Goal: Check status: Check status

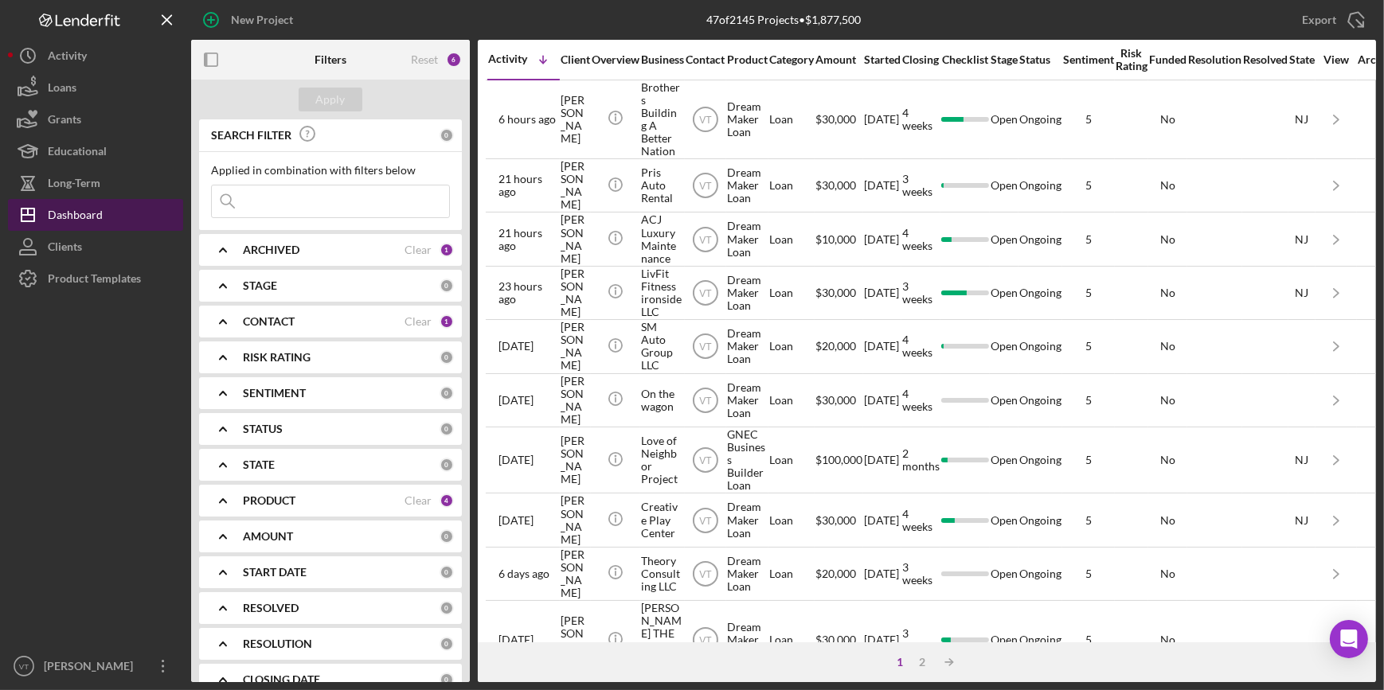
click at [123, 215] on button "Icon/Dashboard Dashboard" at bounding box center [95, 215] width 175 height 32
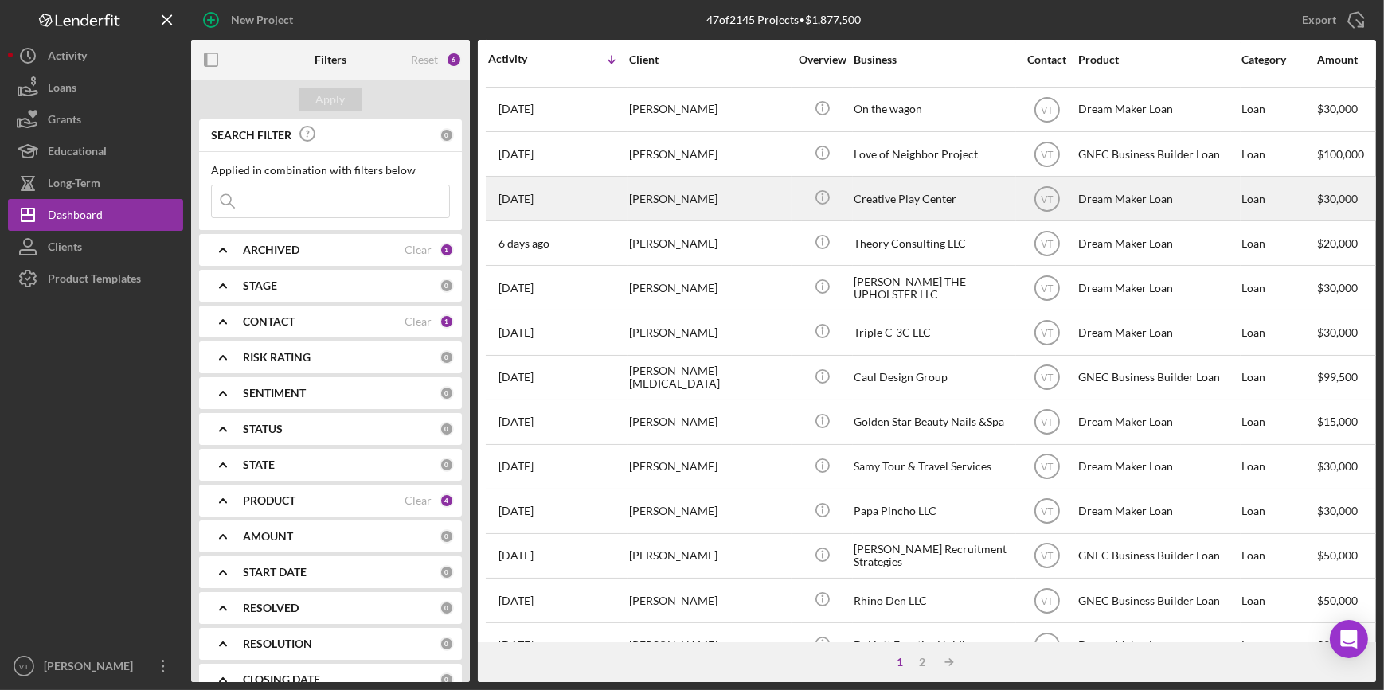
scroll to position [217, 0]
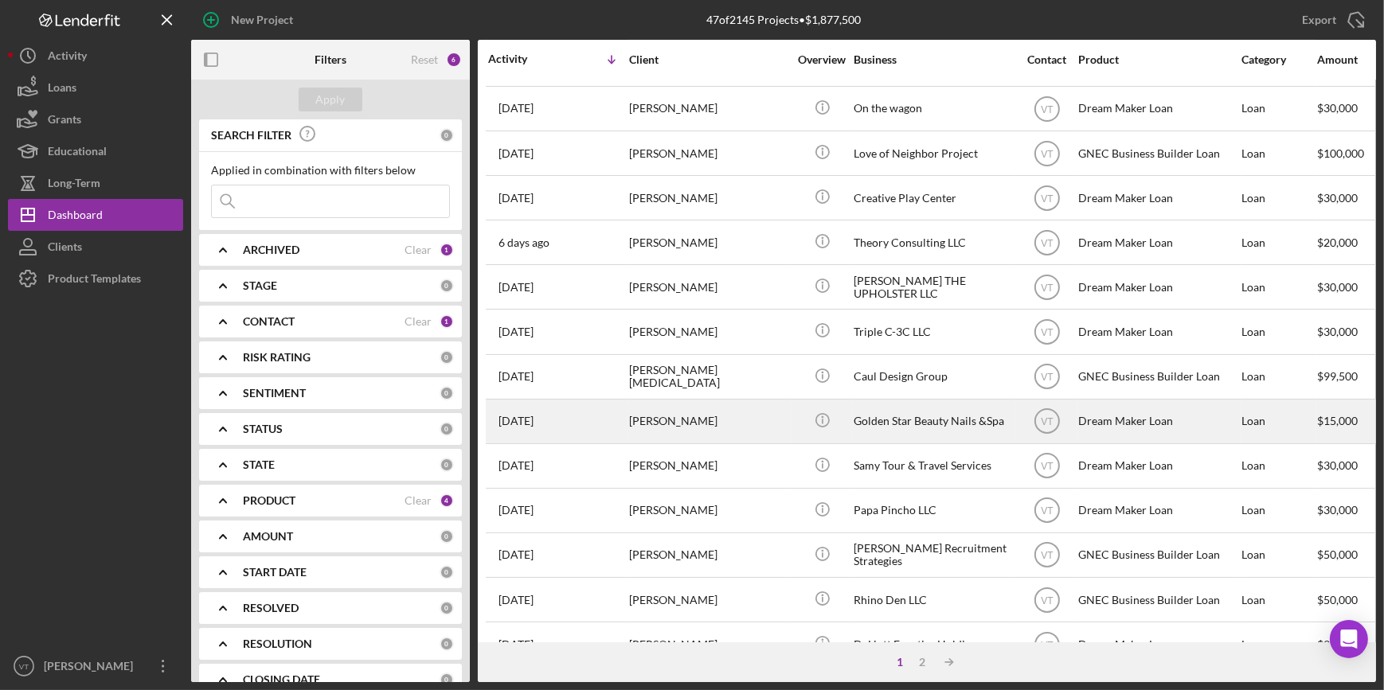
click at [756, 406] on div "[PERSON_NAME]" at bounding box center [708, 422] width 159 height 42
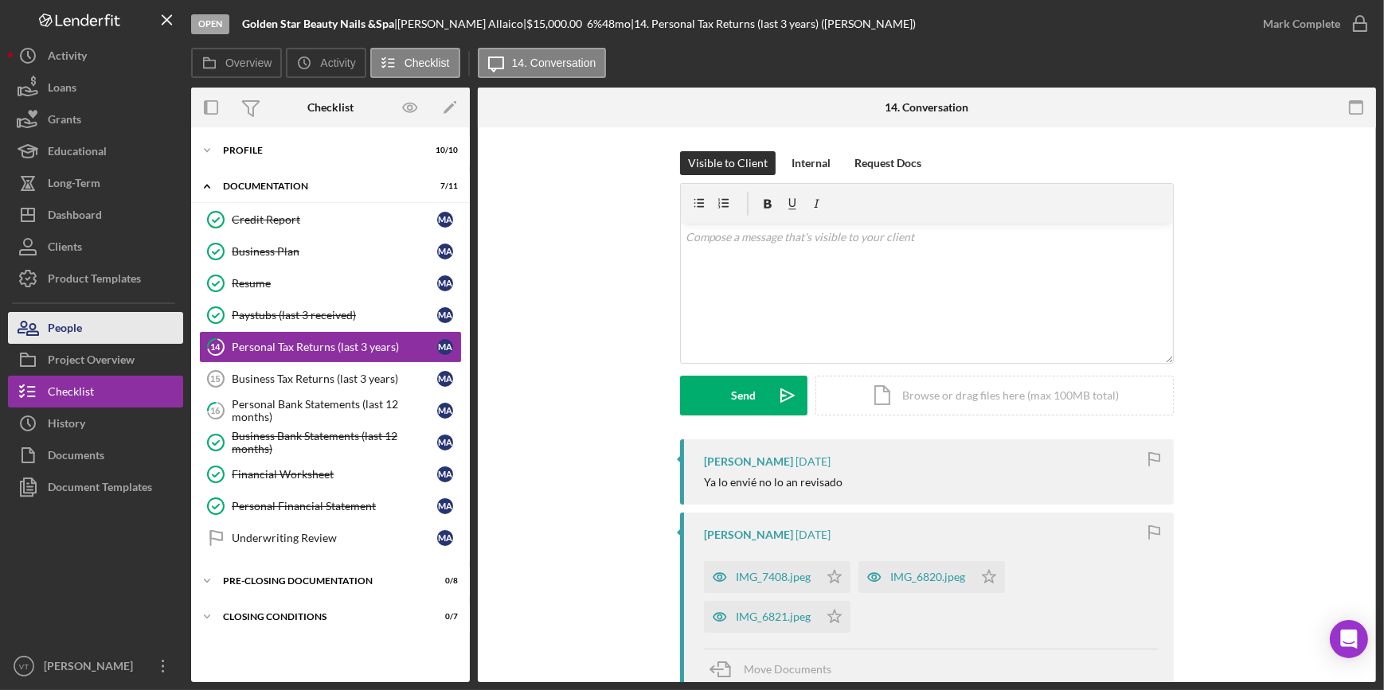
click at [97, 334] on button "People" at bounding box center [95, 328] width 175 height 32
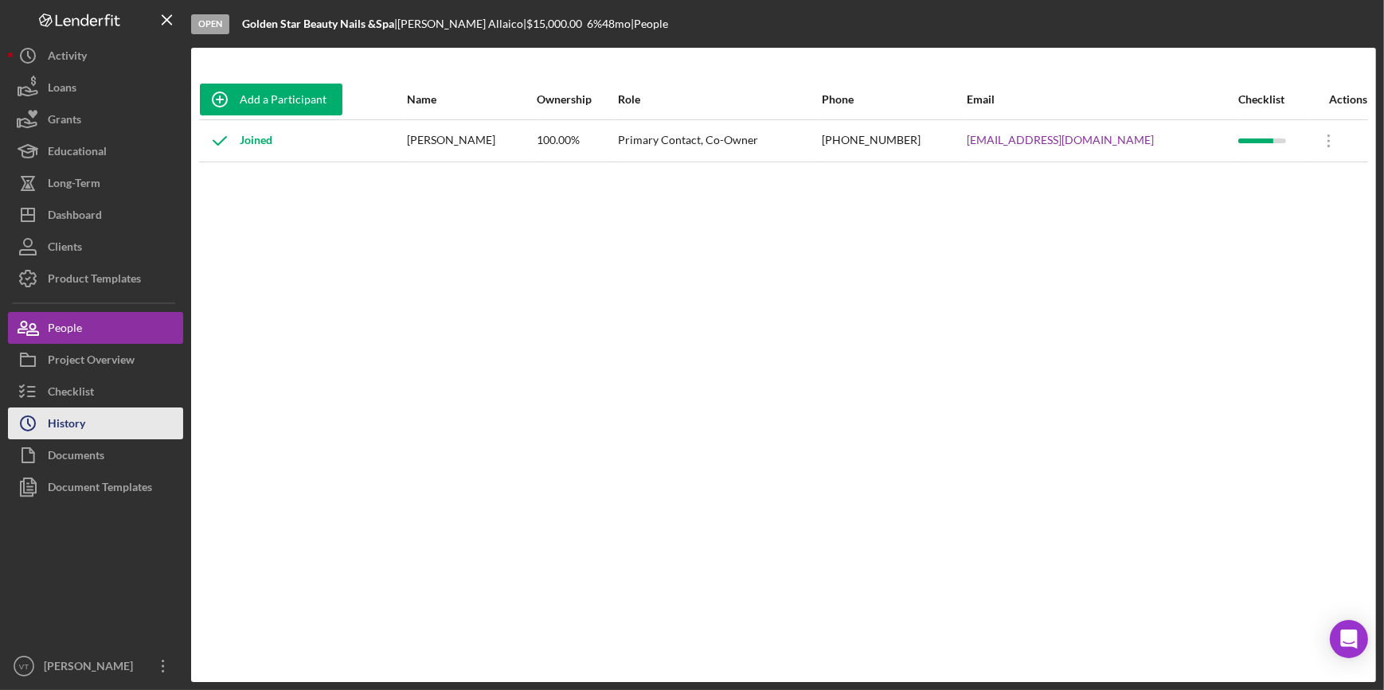
click at [90, 431] on button "Icon/History History" at bounding box center [95, 424] width 175 height 32
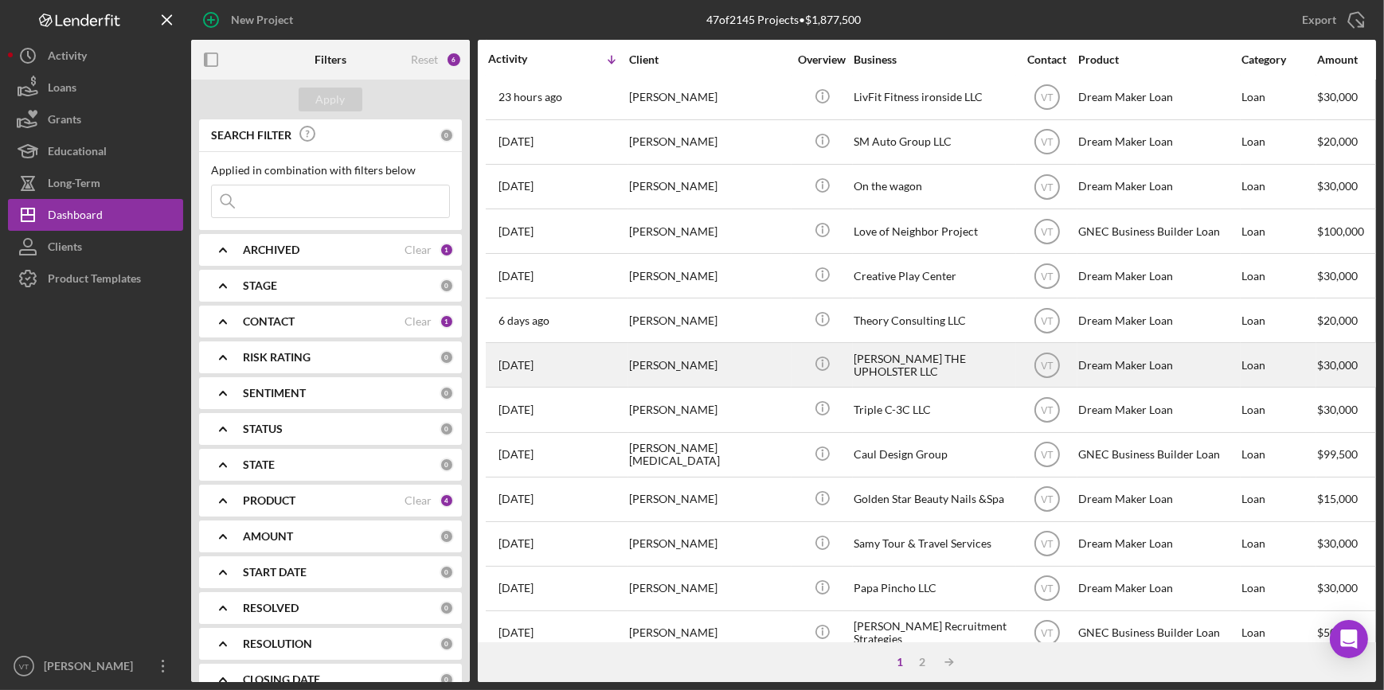
scroll to position [144, 0]
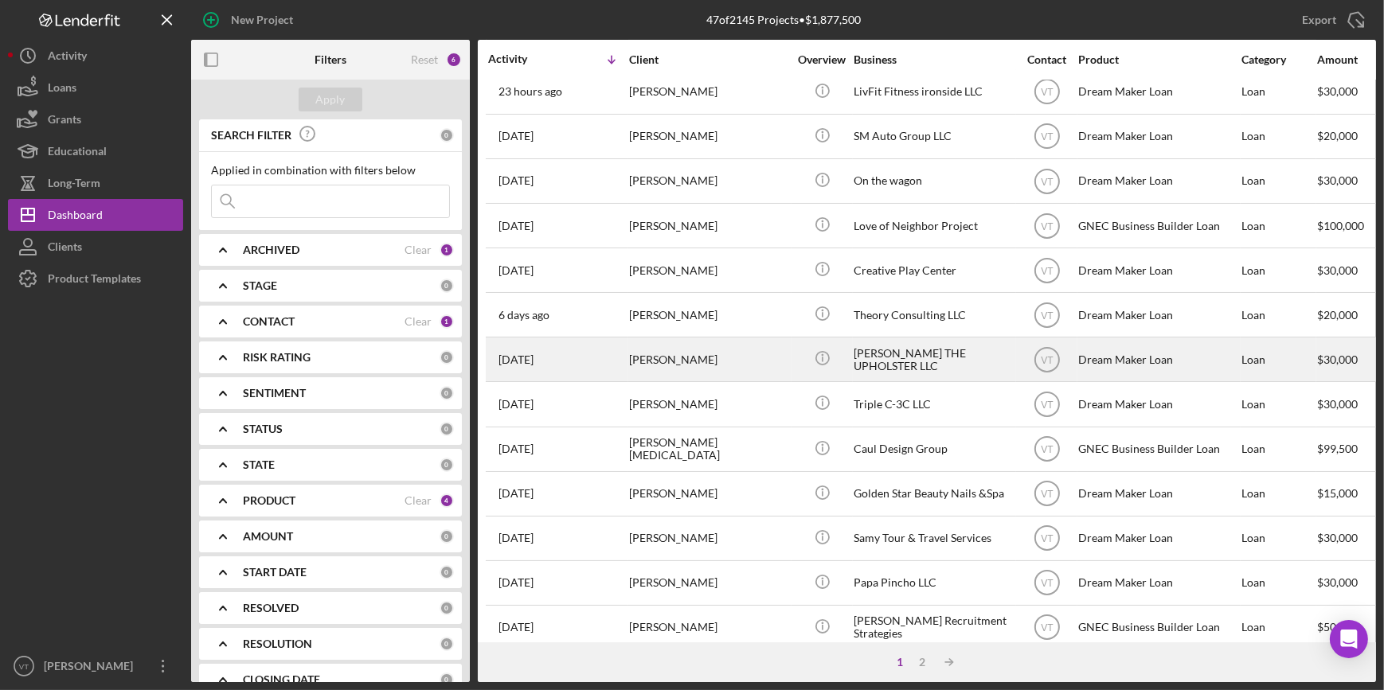
click at [724, 499] on div "[PERSON_NAME]" at bounding box center [708, 494] width 159 height 42
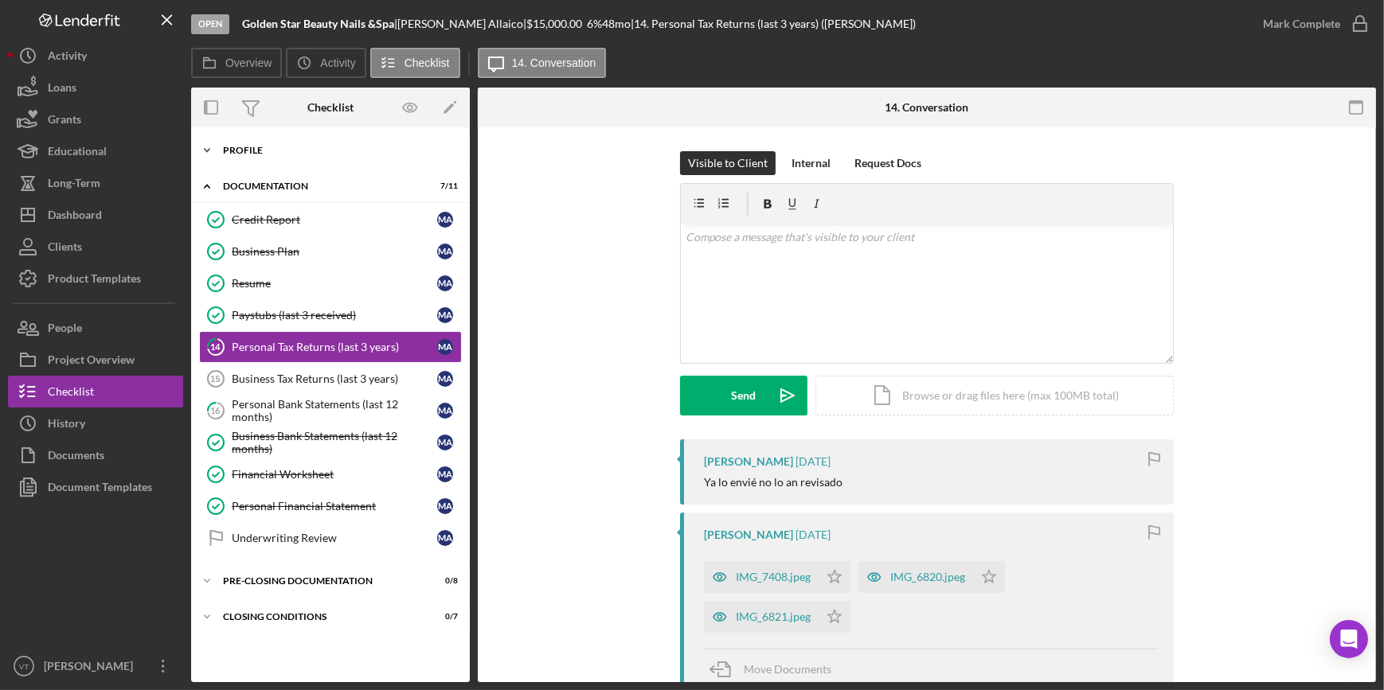
click at [213, 140] on icon "Icon/Expander" at bounding box center [207, 151] width 32 height 32
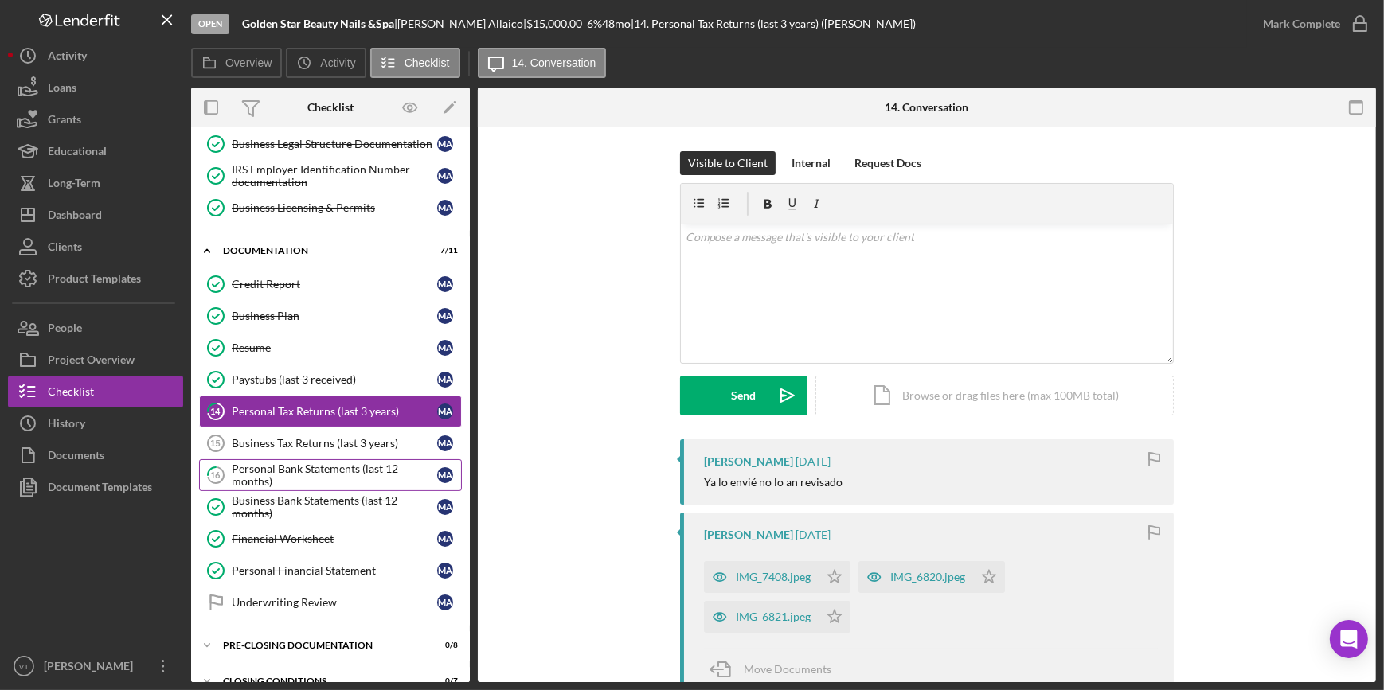
scroll to position [283, 0]
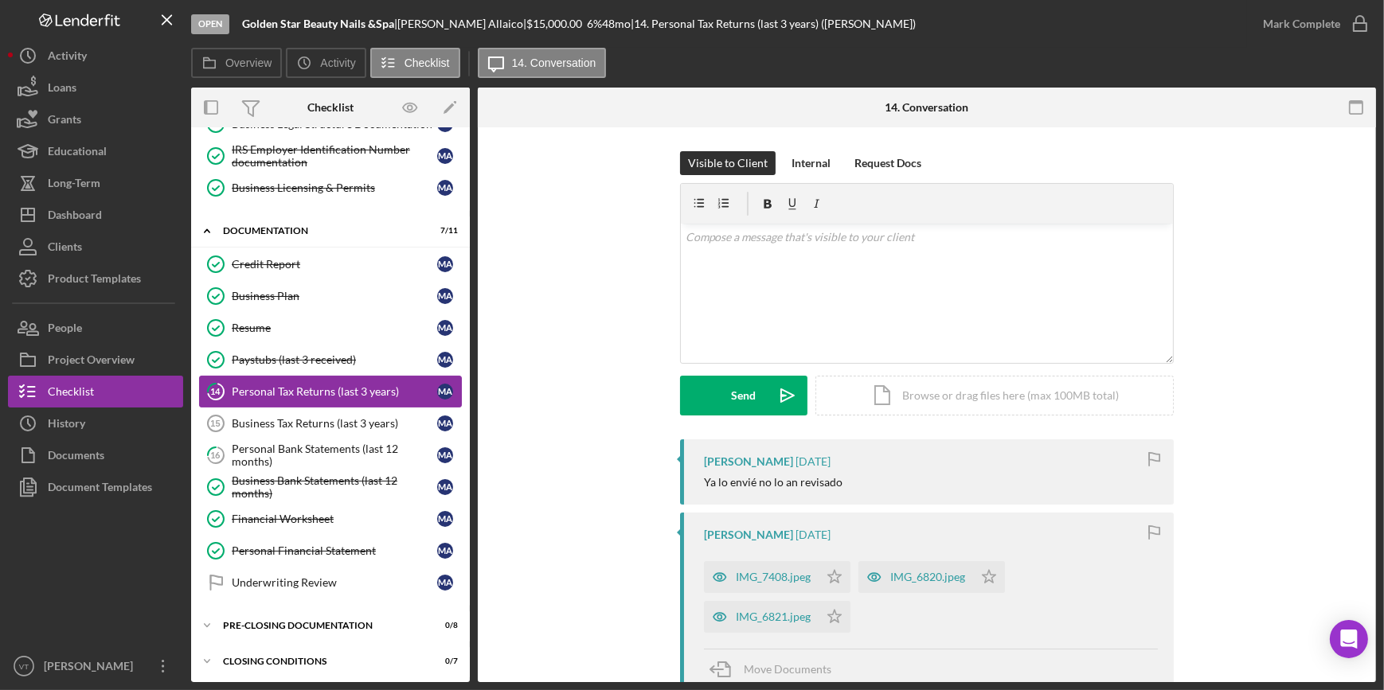
click at [342, 389] on div "Personal Tax Returns (last 3 years)" at bounding box center [334, 391] width 205 height 13
click at [334, 421] on div "Business Tax Returns (last 3 years)" at bounding box center [334, 423] width 205 height 13
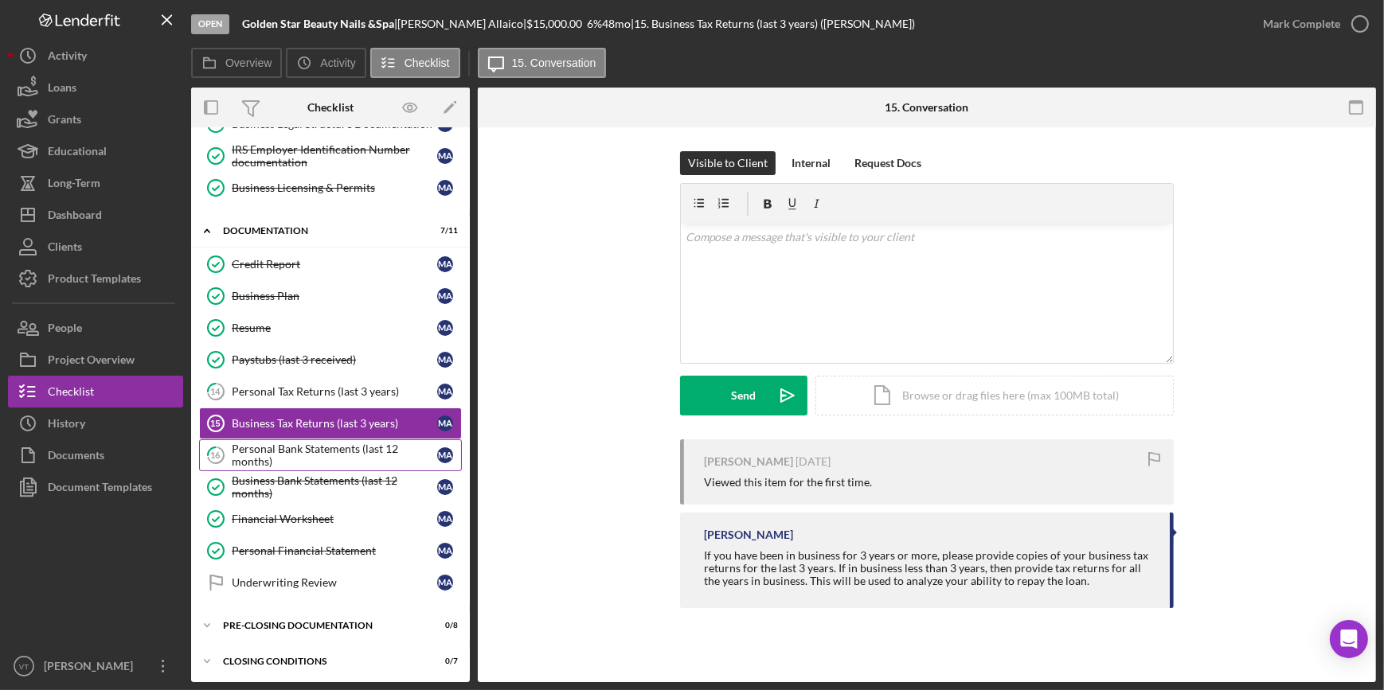
click at [327, 454] on div "Personal Bank Statements (last 12 months)" at bounding box center [334, 455] width 205 height 25
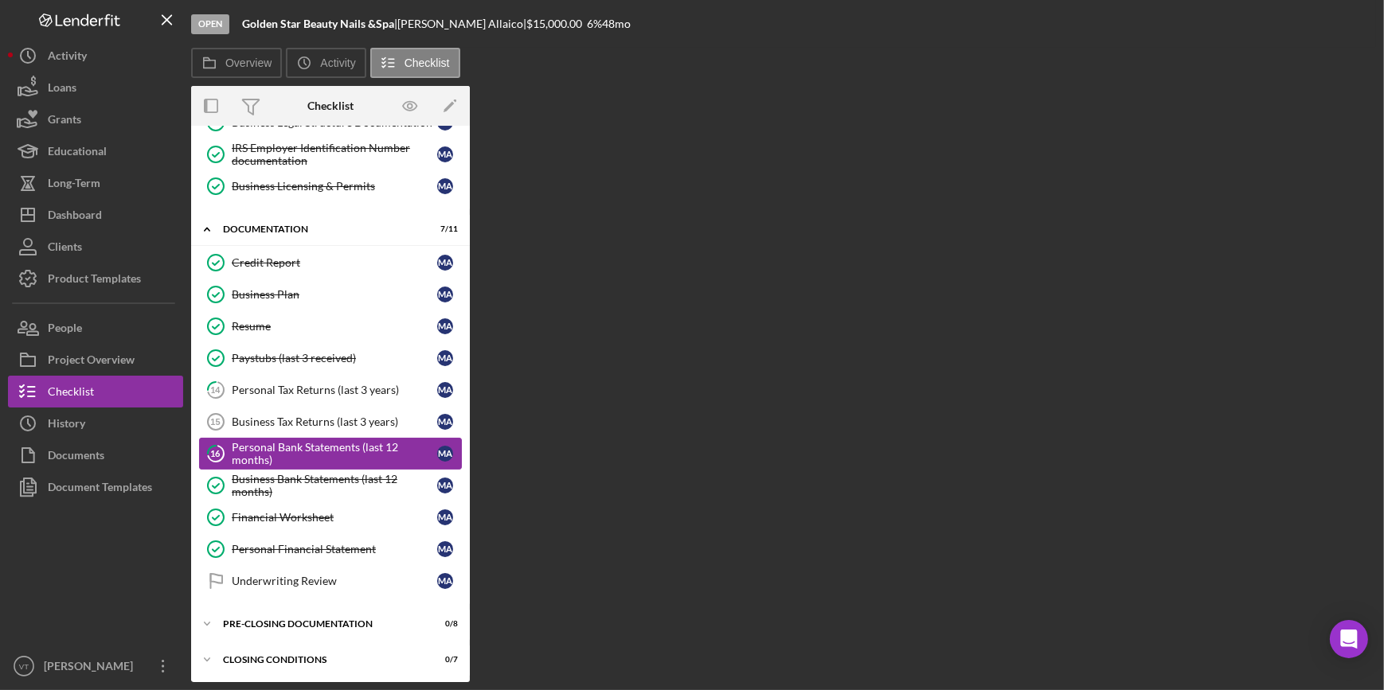
scroll to position [283, 0]
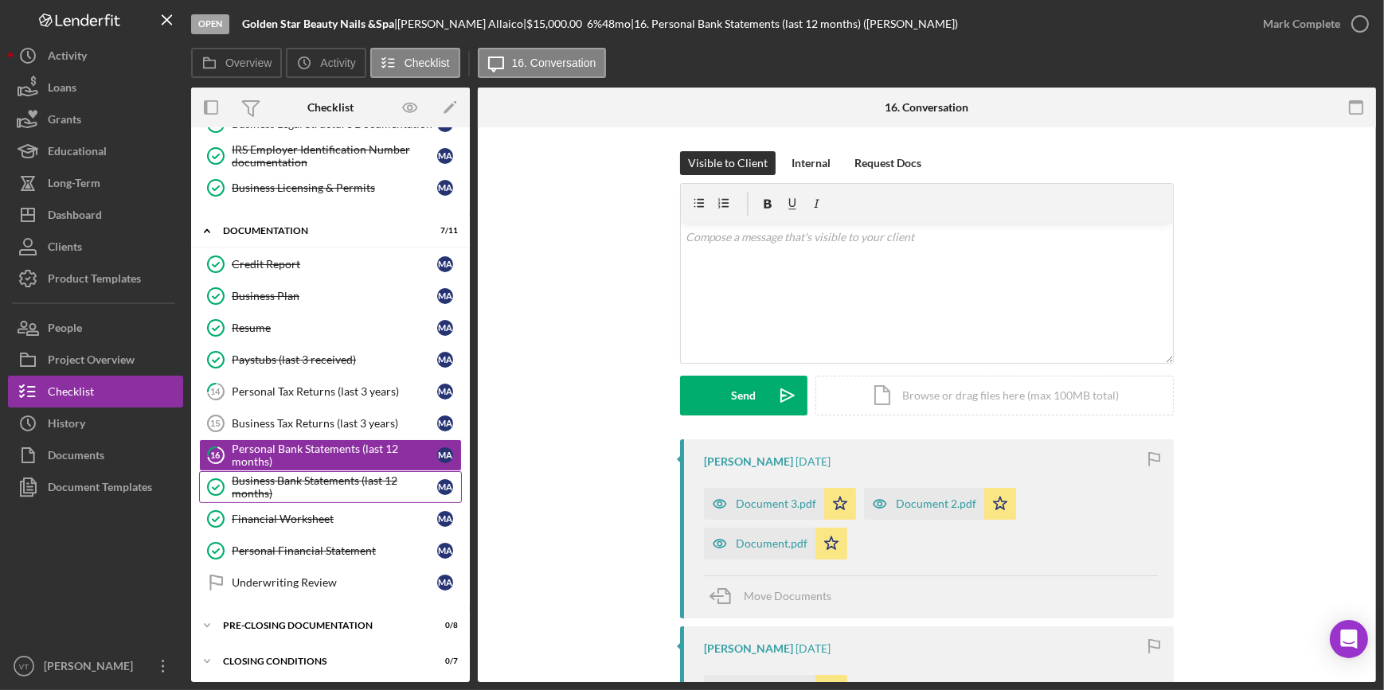
click at [329, 475] on div "Business Bank Statements (last 12 months)" at bounding box center [334, 487] width 205 height 25
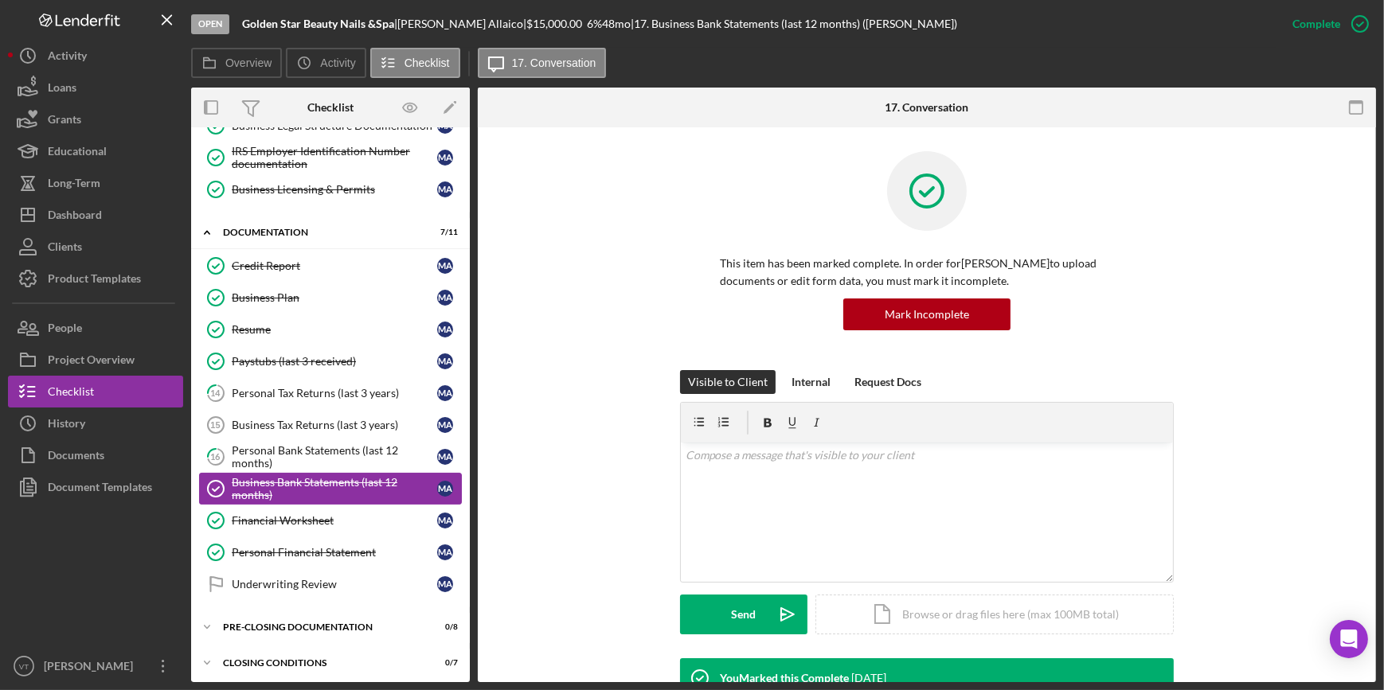
scroll to position [283, 0]
